Goal: Task Accomplishment & Management: Use online tool/utility

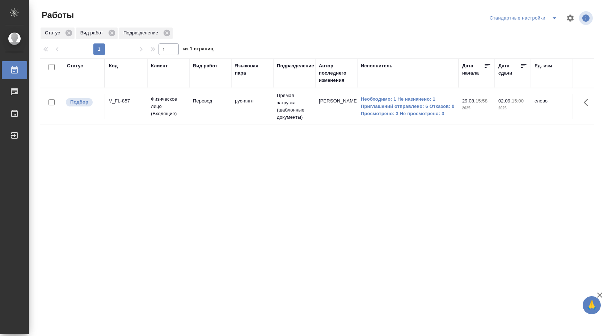
click at [547, 15] on button "split button" at bounding box center [554, 18] width 14 height 12
click at [544, 30] on li "В работе" at bounding box center [524, 33] width 76 height 12
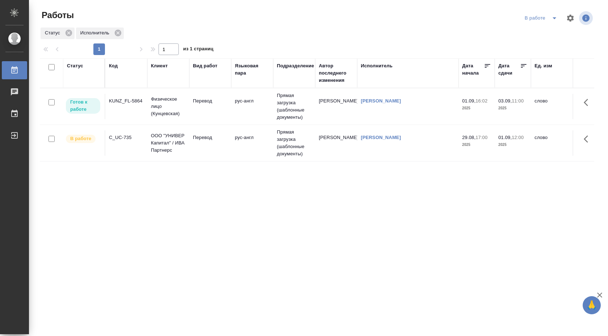
click at [280, 140] on td "Прямая загрузка (шаблонные документы)" at bounding box center [294, 143] width 42 height 36
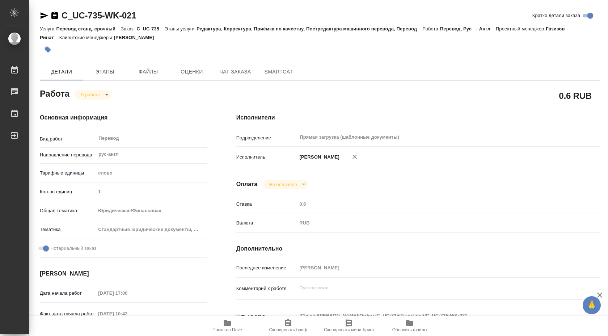
type textarea "x"
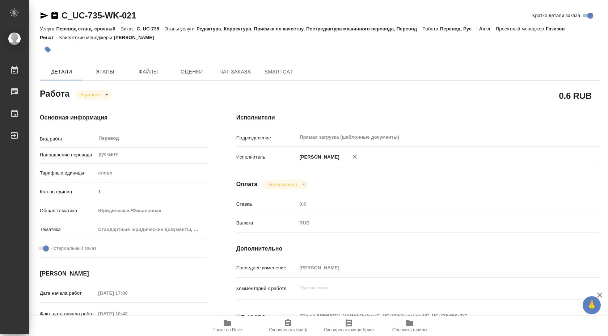
type textarea "x"
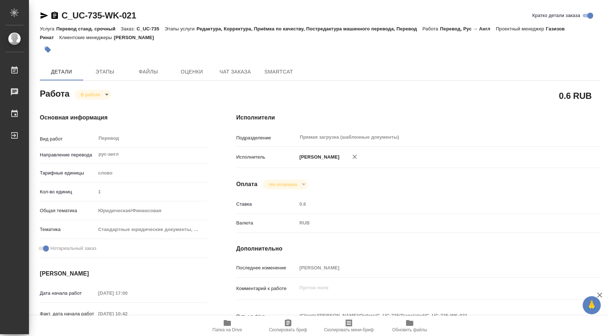
type textarea "x"
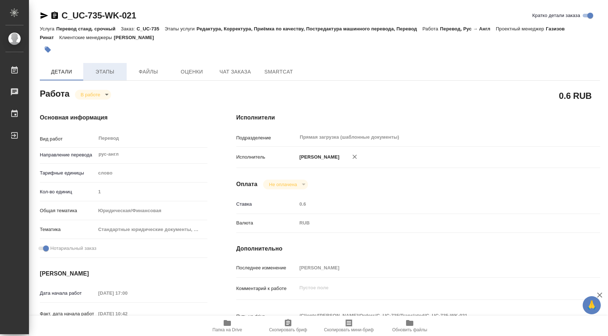
type textarea "x"
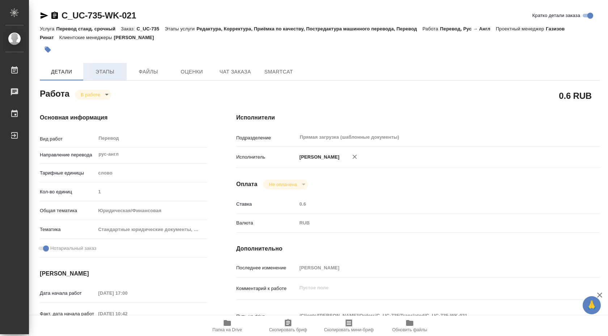
type textarea "x"
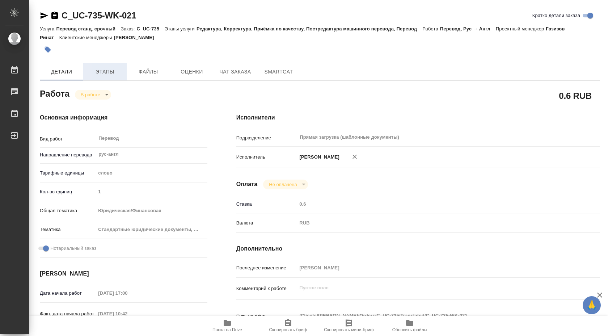
type textarea "x"
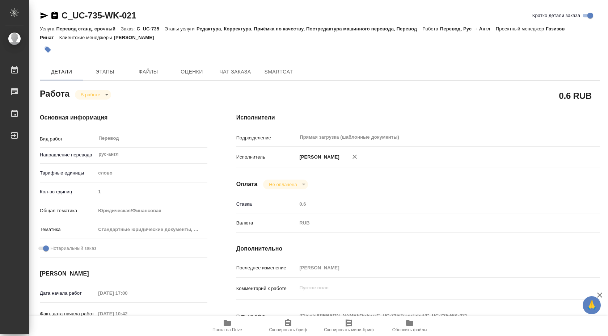
scroll to position [296, 0]
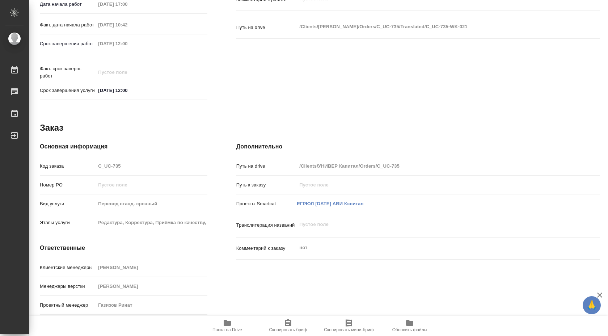
type textarea "x"
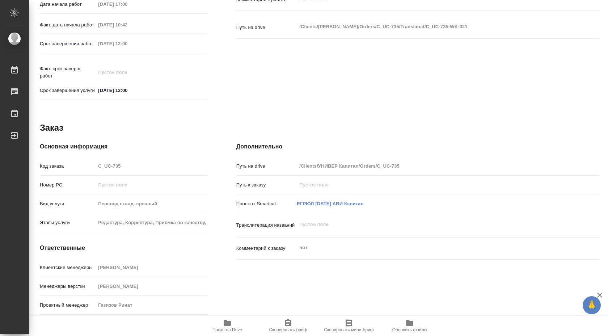
click at [225, 323] on icon "button" at bounding box center [227, 323] width 7 height 6
